Goal: Task Accomplishment & Management: Use online tool/utility

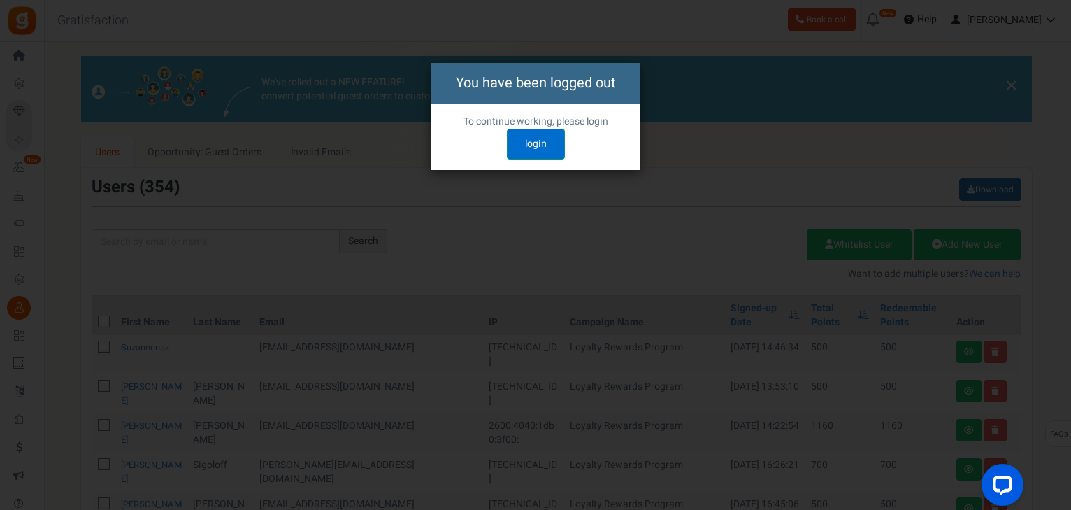
click at [544, 148] on link "login" at bounding box center [536, 144] width 58 height 31
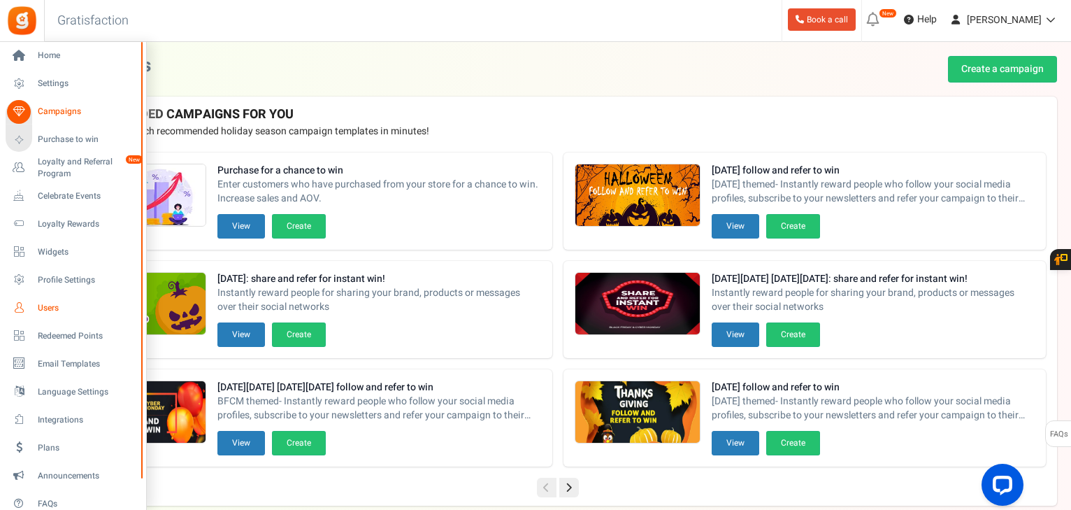
click at [45, 299] on link "Users" at bounding box center [73, 308] width 134 height 24
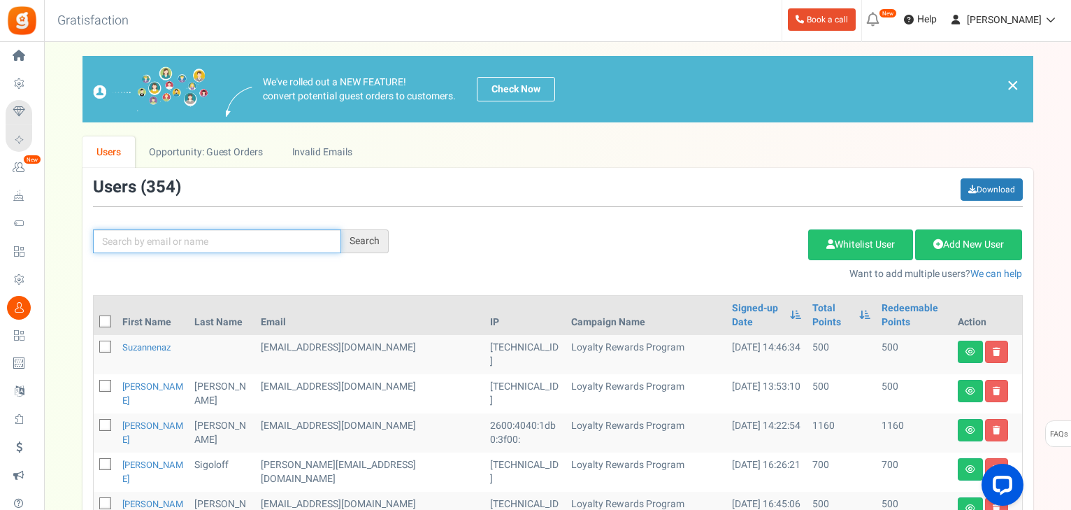
click at [207, 239] on input "text" at bounding box center [217, 241] width 248 height 24
type input "KYRA"
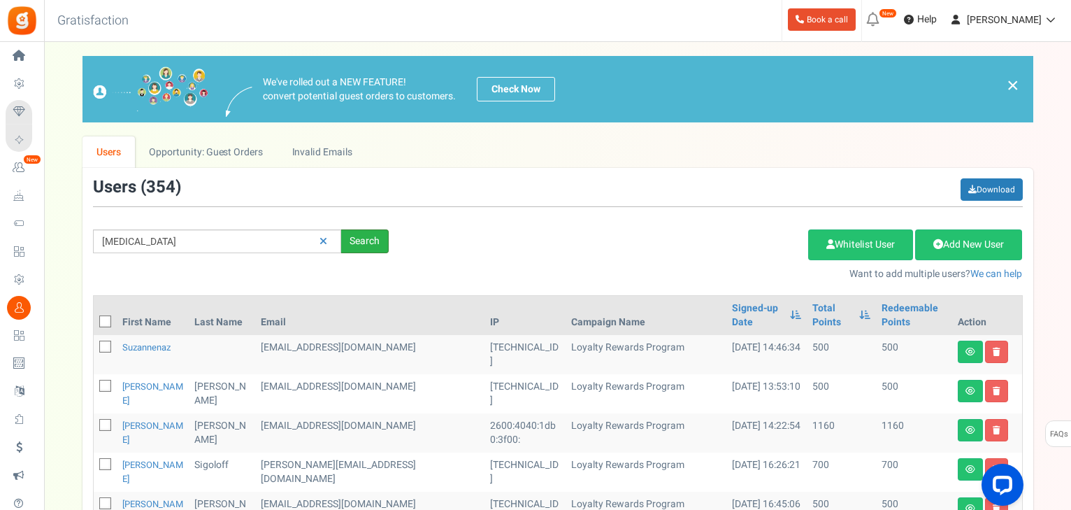
click at [378, 244] on div "Search" at bounding box center [365, 241] width 48 height 24
